Goal: Download file/media

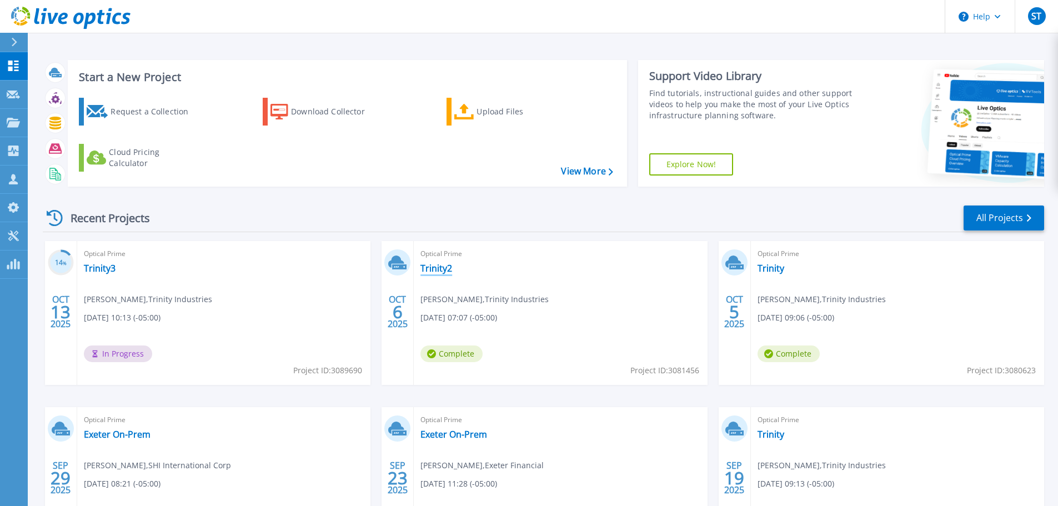
click at [433, 273] on link "Trinity2" at bounding box center [436, 268] width 32 height 11
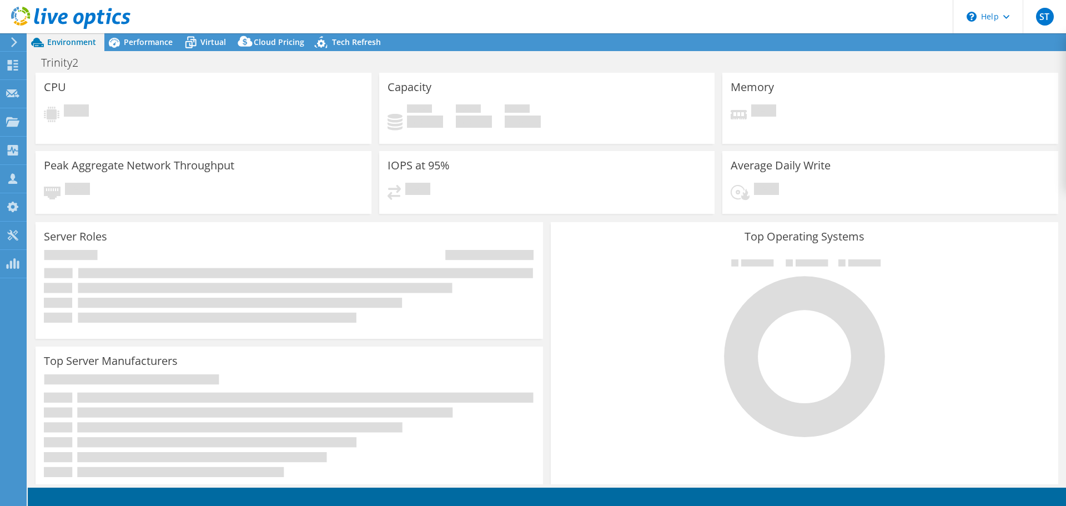
select select "USD"
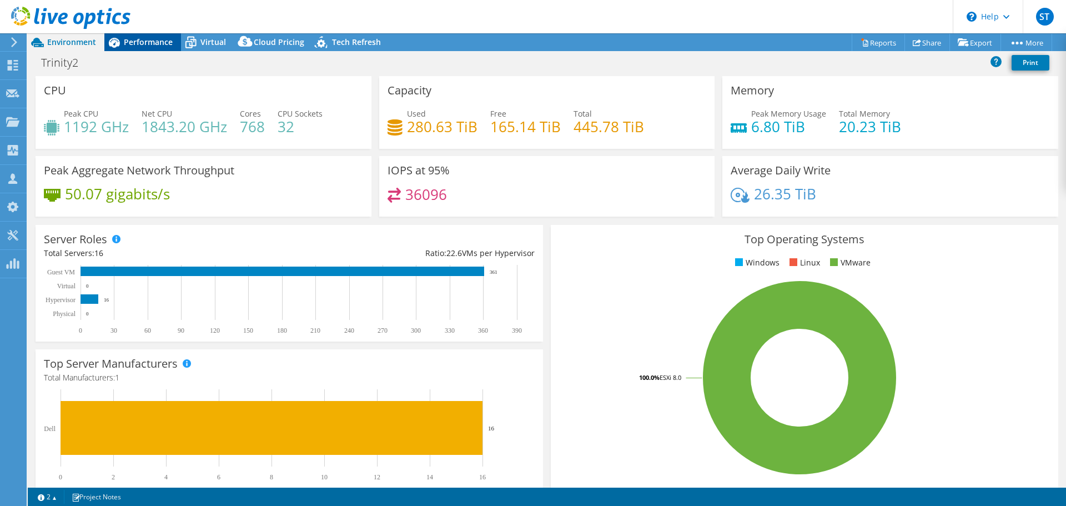
click at [143, 46] on span "Performance" at bounding box center [148, 42] width 49 height 11
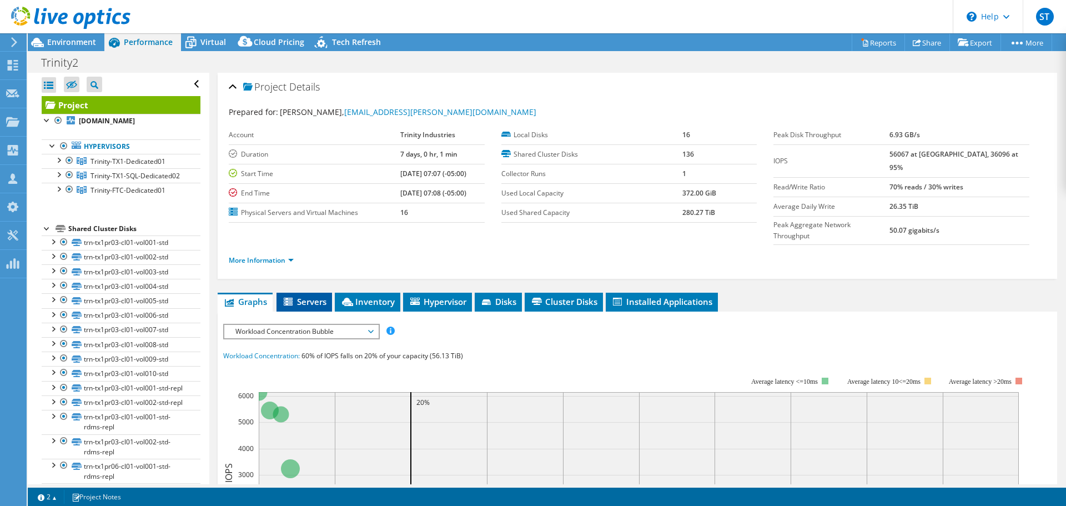
click at [313, 296] on span "Servers" at bounding box center [304, 301] width 44 height 11
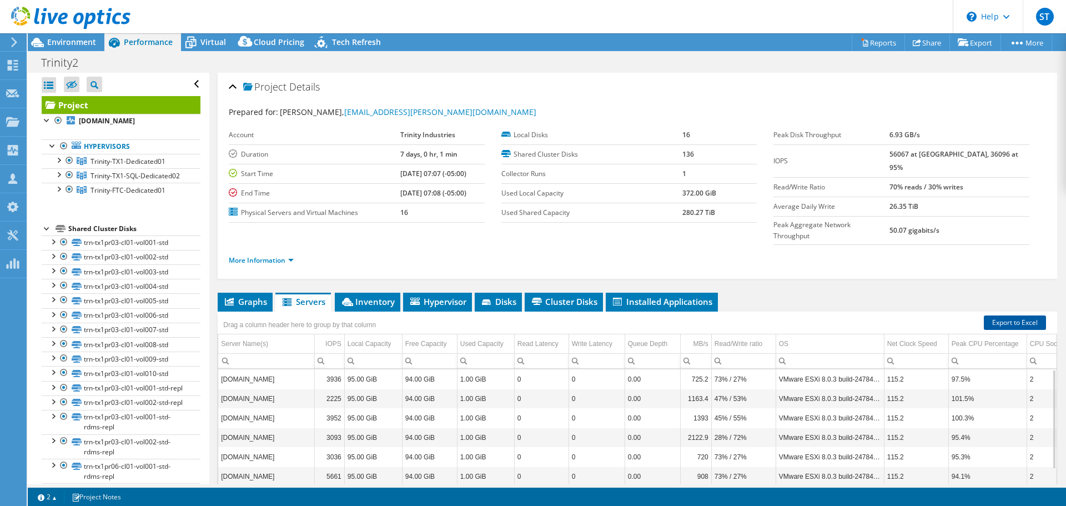
click at [1011, 315] on link "Export to Excel" at bounding box center [1015, 322] width 62 height 14
